Goal: Find specific page/section: Find specific page/section

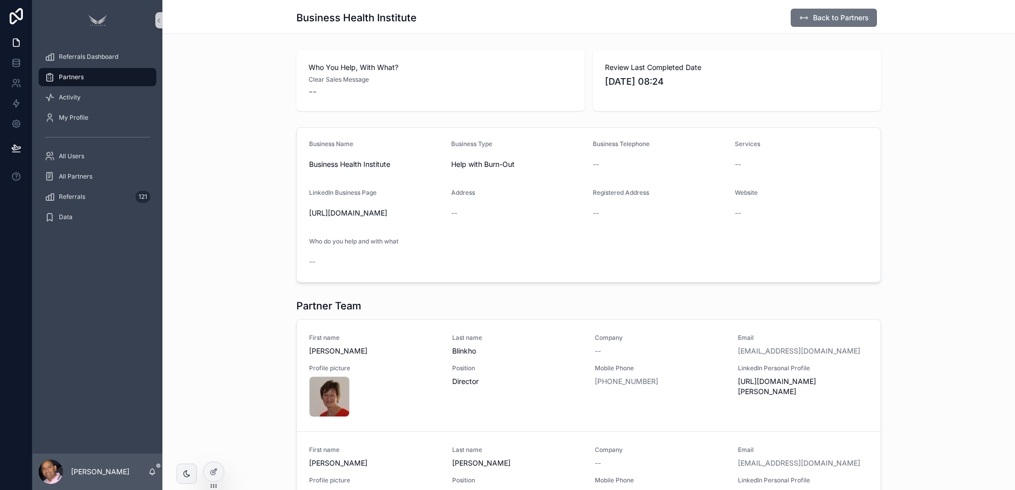
scroll to position [143, 0]
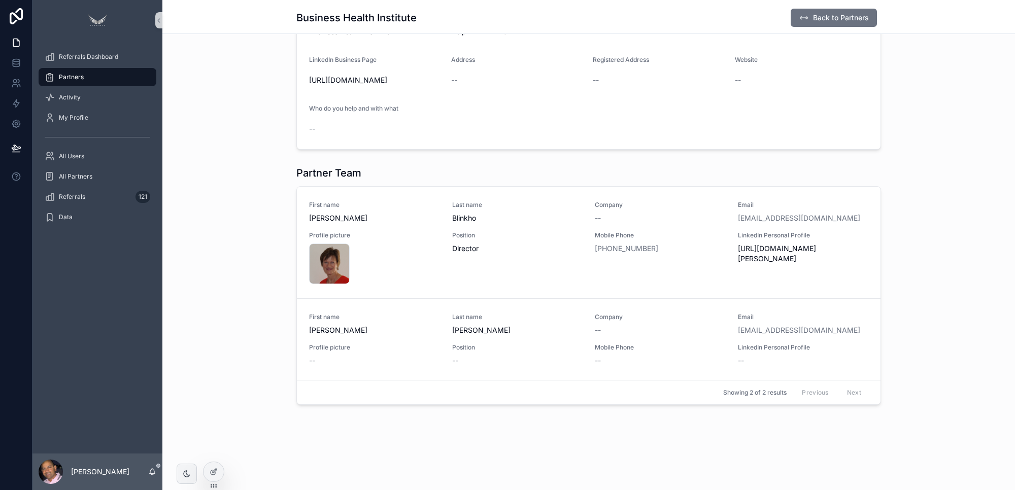
click at [87, 77] on div "Partners" at bounding box center [98, 77] width 106 height 16
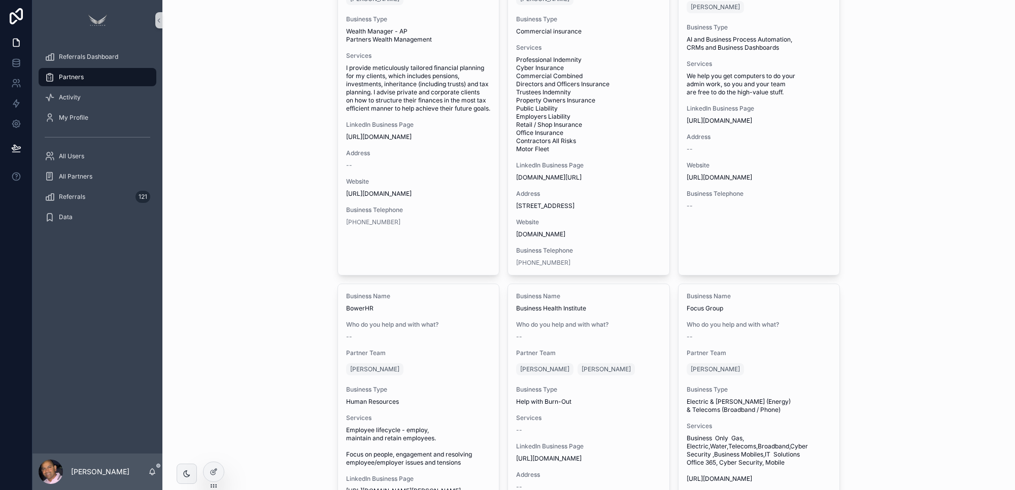
click at [83, 80] on span "Partners" at bounding box center [71, 77] width 25 height 8
click at [85, 157] on div "All Users" at bounding box center [98, 156] width 106 height 16
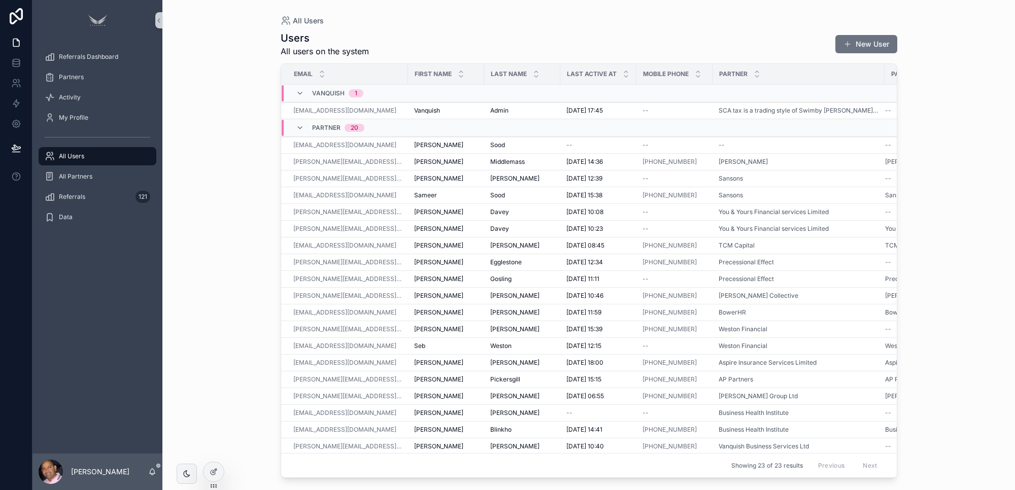
click at [224, 214] on div "All Users Users All users on the system New User Email First name Last name Las…" at bounding box center [588, 245] width 853 height 490
